Goal: Task Accomplishment & Management: Complete application form

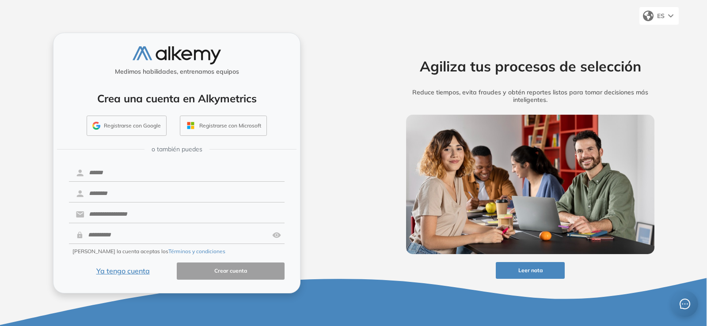
click at [148, 123] on button "Registrarse con Google" at bounding box center [127, 126] width 80 height 20
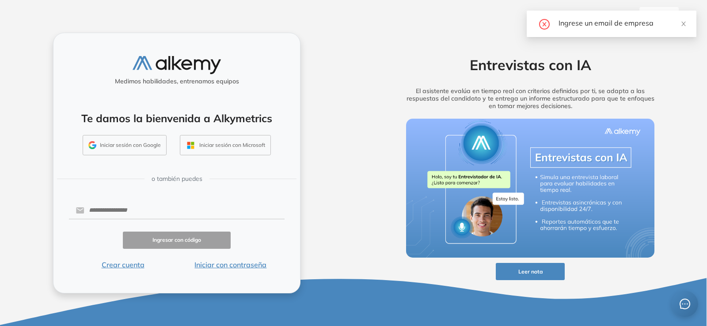
click at [219, 146] on button "Iniciar sesión con Microsoft" at bounding box center [225, 145] width 91 height 20
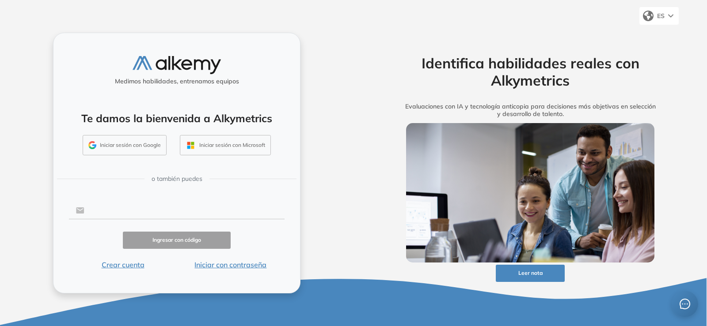
click at [169, 206] on input "text" at bounding box center [184, 210] width 200 height 17
type input "**********"
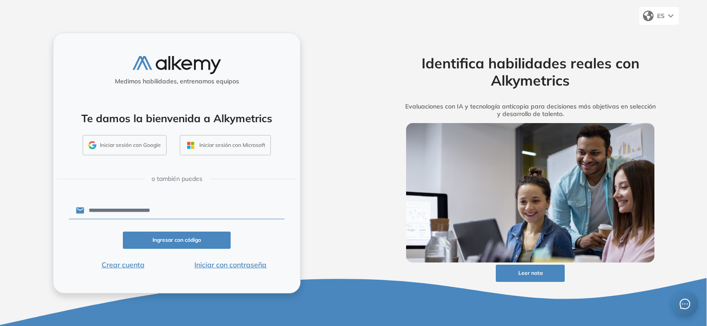
click at [178, 235] on button "Ingresar con código" at bounding box center [177, 240] width 108 height 17
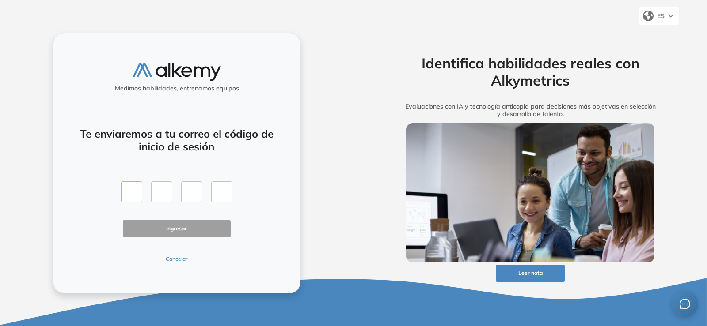
click at [125, 191] on input "text" at bounding box center [131, 192] width 21 height 21
paste input "*"
type input "*"
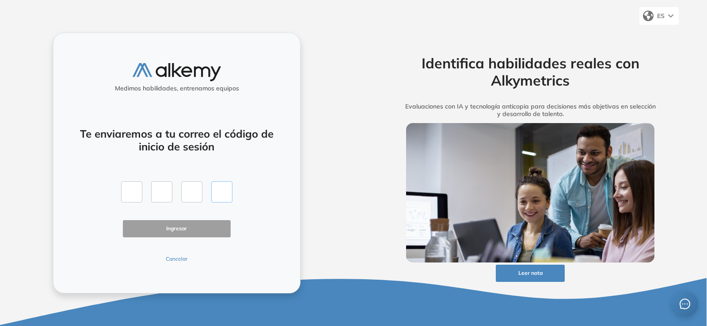
type input "*"
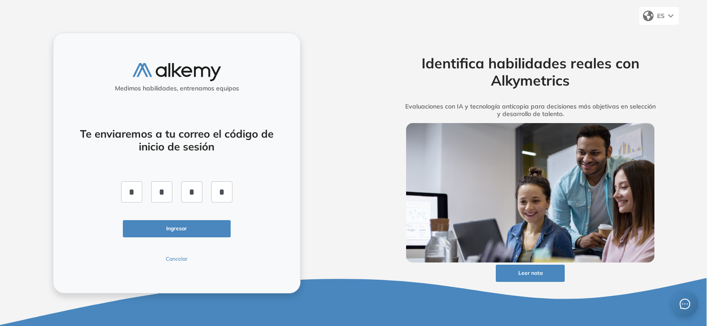
click at [224, 229] on button "Ingresar" at bounding box center [177, 228] width 108 height 17
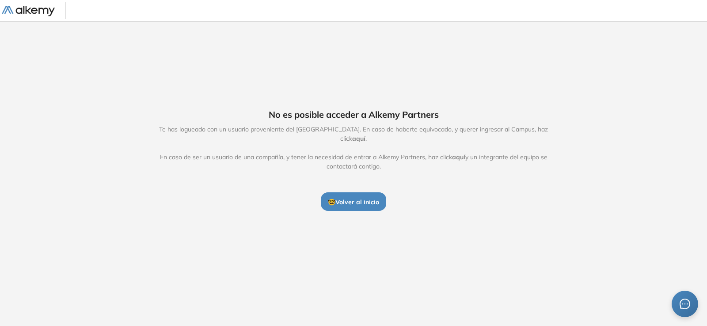
click at [365, 135] on span "aquí" at bounding box center [358, 139] width 13 height 8
